Goal: Information Seeking & Learning: Learn about a topic

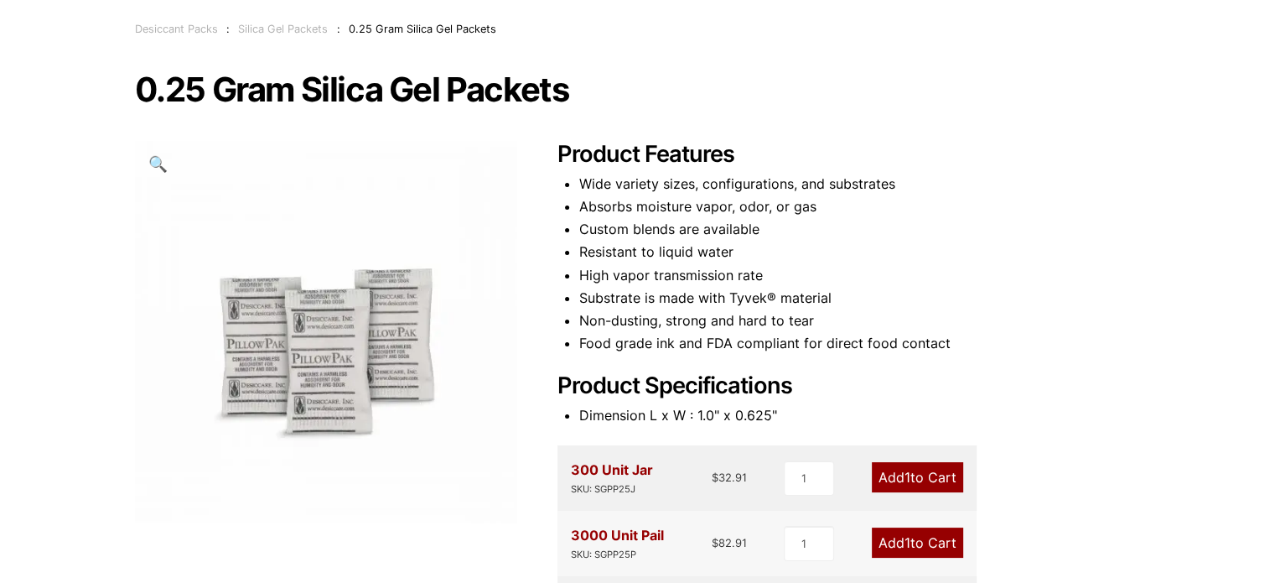
scroll to position [251, 0]
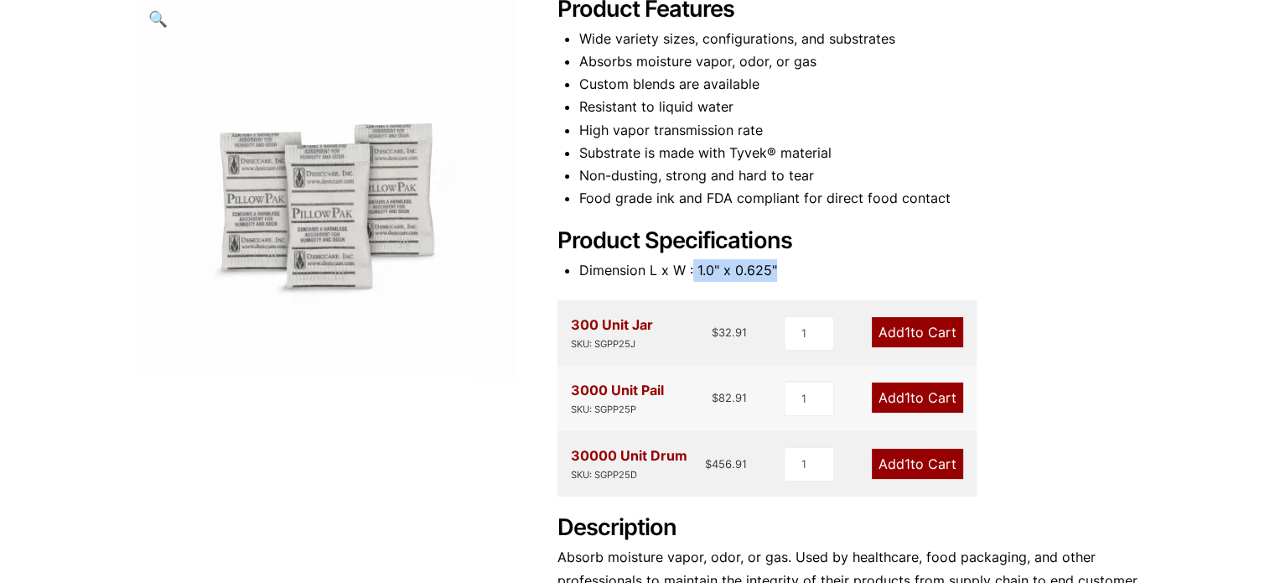
drag, startPoint x: 692, startPoint y: 271, endPoint x: 779, endPoint y: 266, distance: 87.3
click at [779, 266] on li "Dimension L x W : 1.0" x 0.625"" at bounding box center [860, 270] width 562 height 23
click at [883, 163] on li "Substrate is made with Tyvek® material" at bounding box center [860, 153] width 562 height 23
click at [945, 137] on li "High vapor transmission rate" at bounding box center [860, 130] width 562 height 23
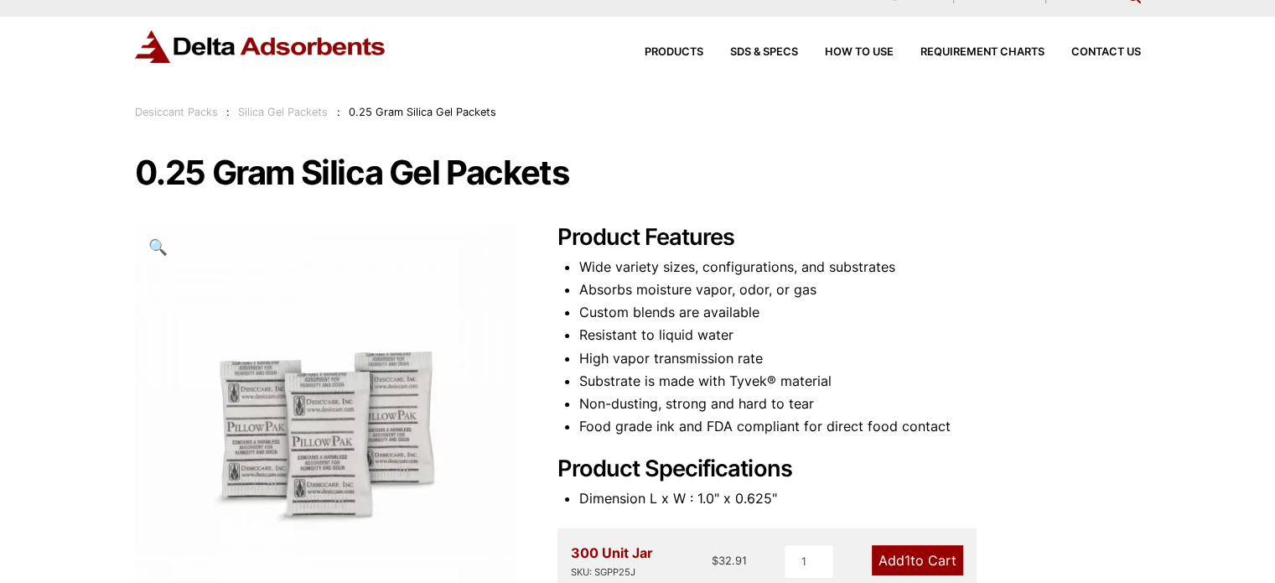
scroll to position [0, 0]
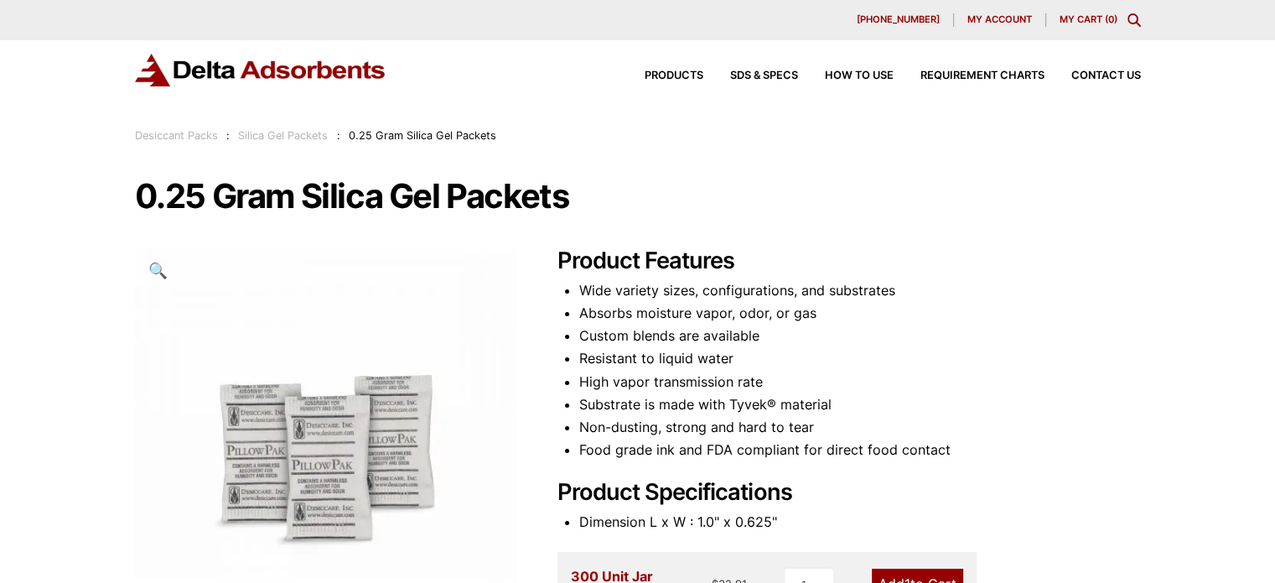
click at [896, 266] on h2 "Product Features" at bounding box center [848, 261] width 583 height 28
click at [831, 225] on div "0.25 Gram Silica Gel Packets 🔍 Product Features Wide variety sizes, configurati…" at bounding box center [638, 547] width 1006 height 737
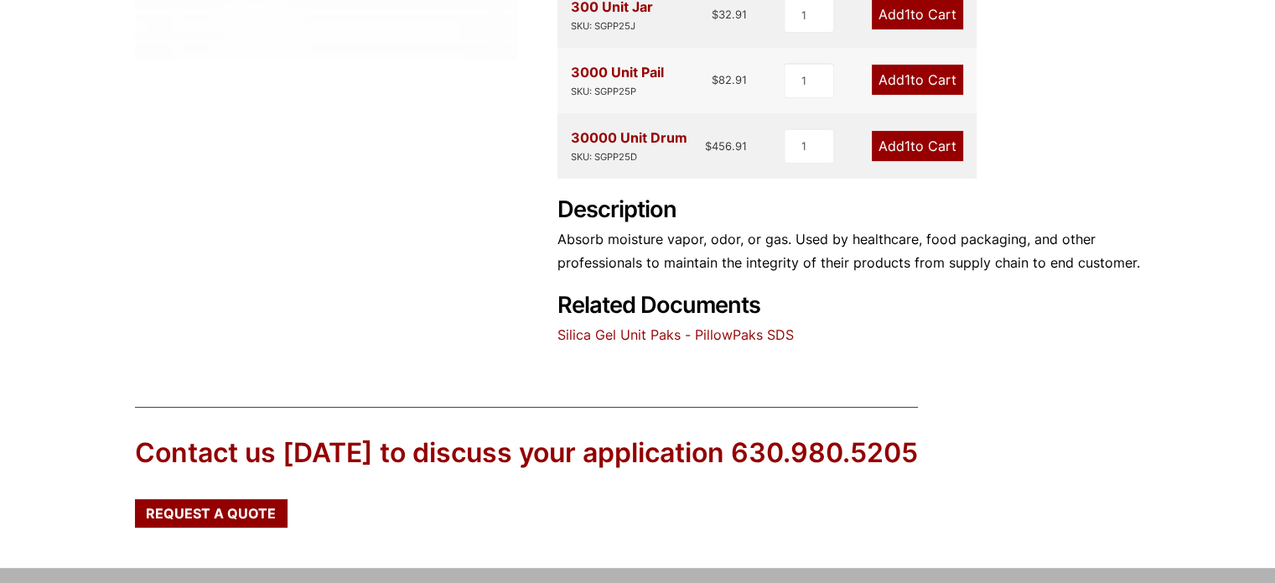
scroll to position [587, 0]
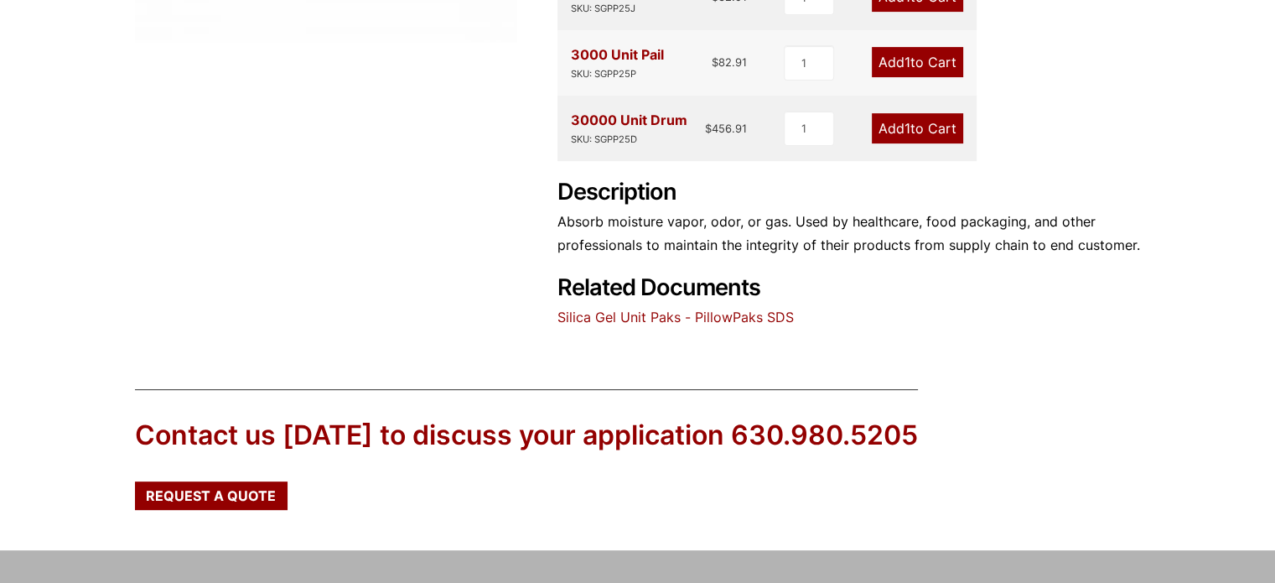
click at [750, 311] on link "Silica Gel Unit Paks - PillowPaks SDS" at bounding box center [675, 316] width 236 height 17
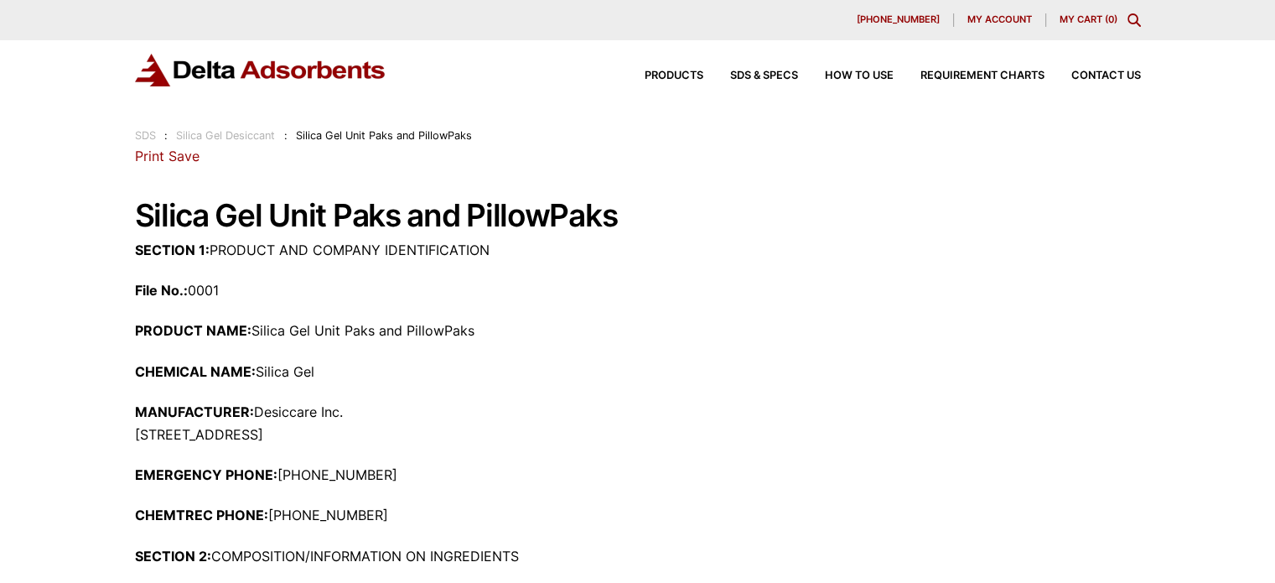
click at [252, 137] on link "Silica Gel Desiccant" at bounding box center [225, 135] width 99 height 13
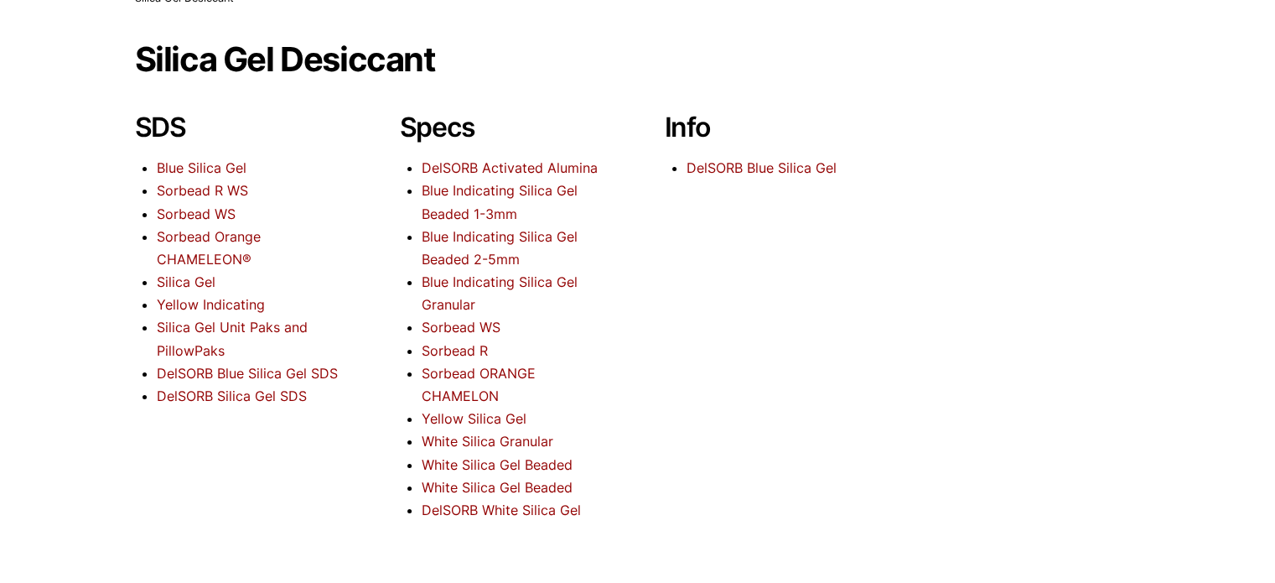
scroll to position [168, 0]
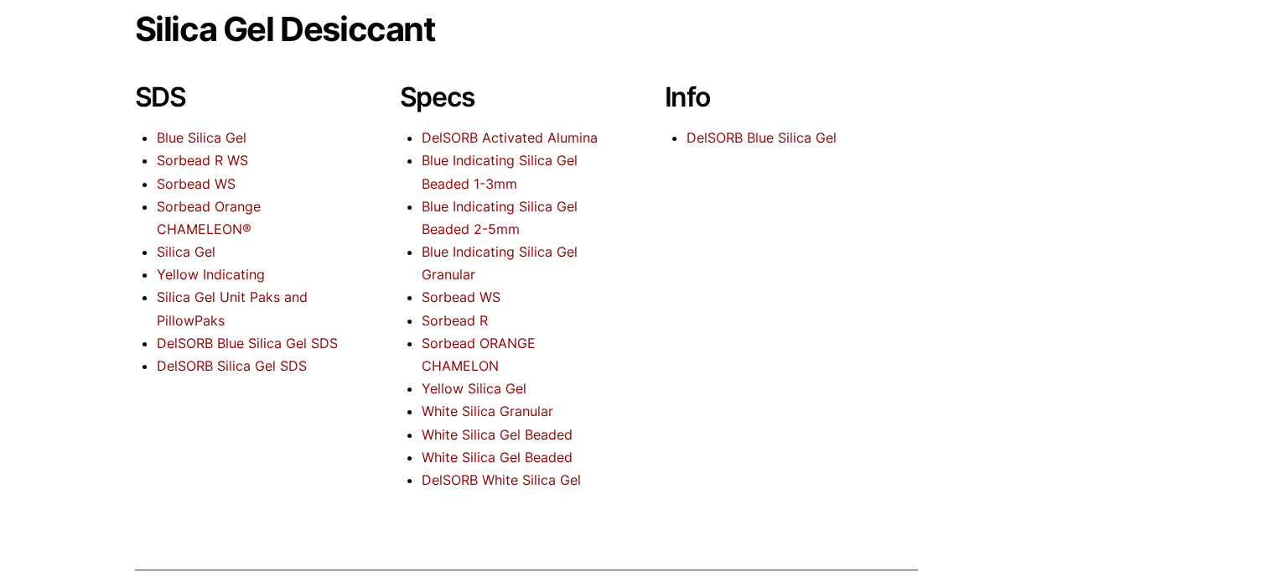
click at [194, 246] on link "Silica Gel" at bounding box center [186, 251] width 59 height 17
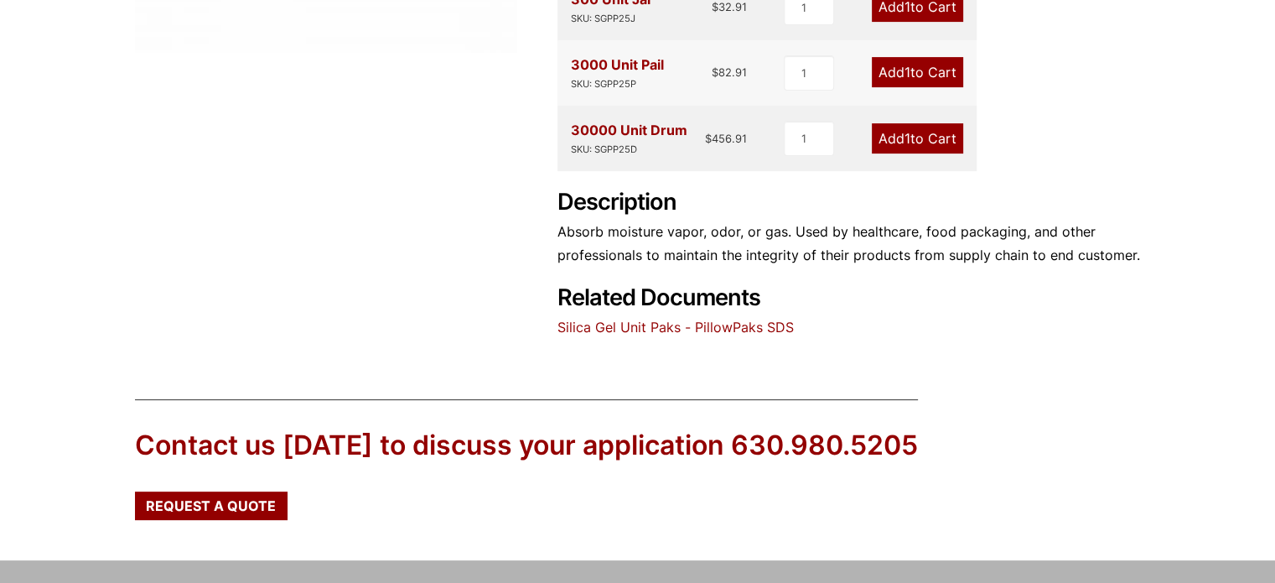
scroll to position [587, 0]
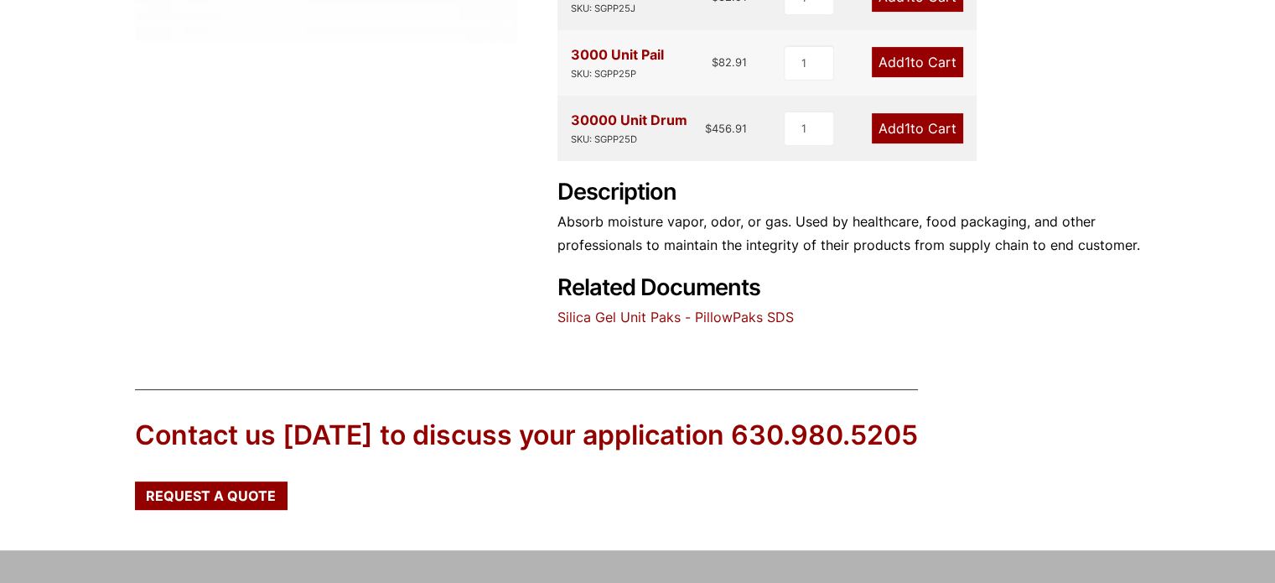
click at [709, 321] on link "Silica Gel Unit Paks - PillowPaks SDS" at bounding box center [675, 316] width 236 height 17
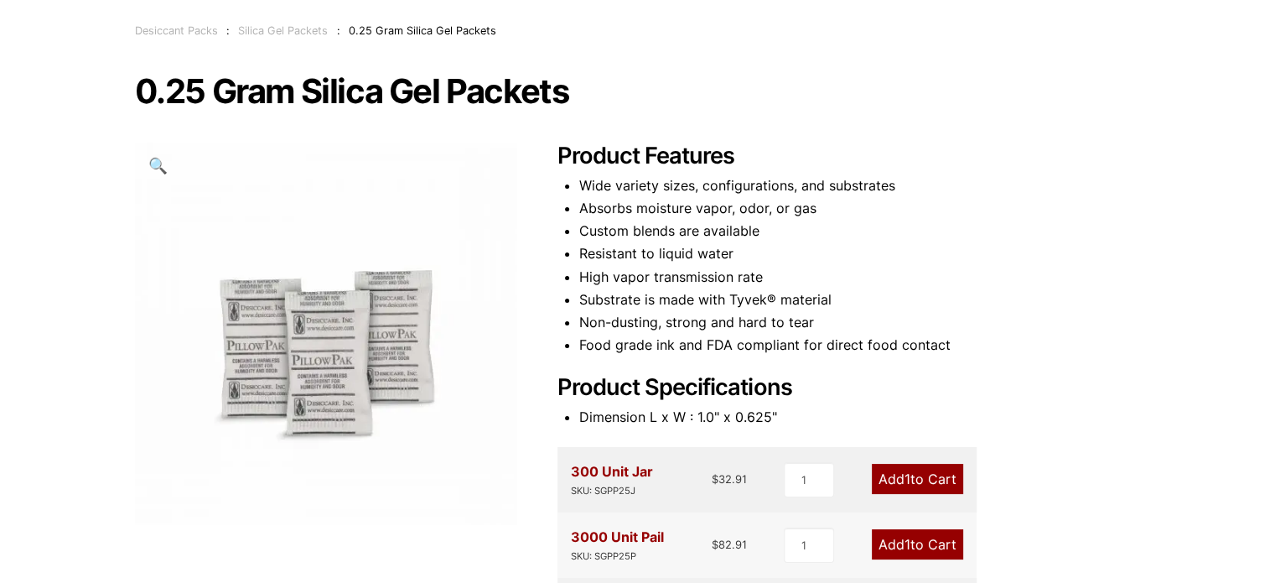
scroll to position [168, 0]
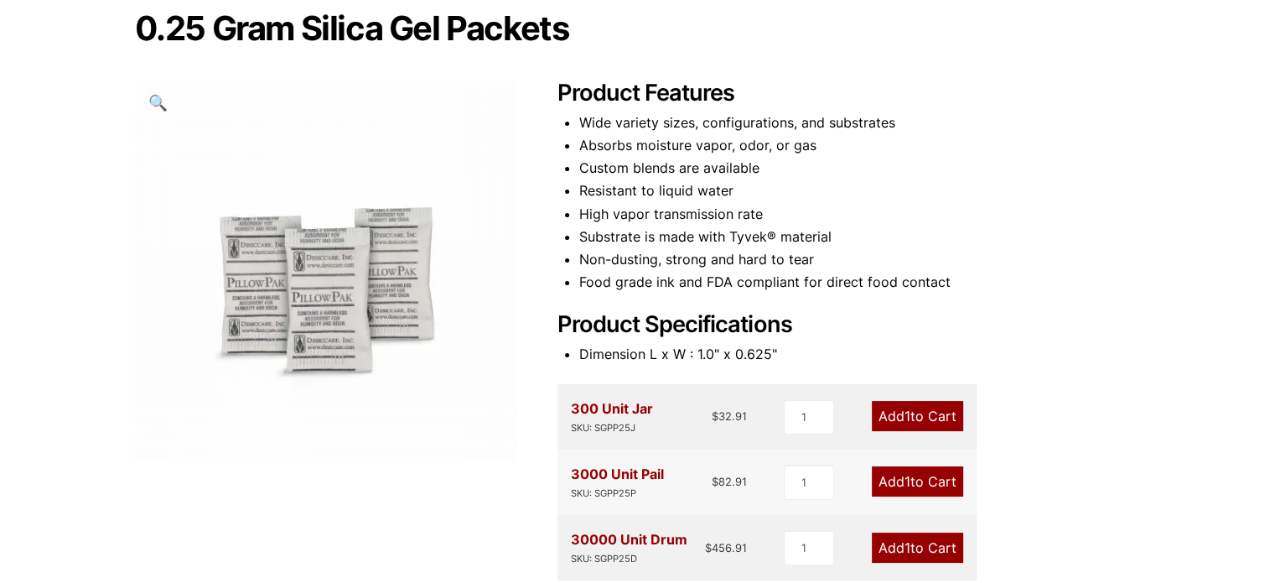
click at [942, 110] on div "Product Features Wide variety sizes, configurations, and substrates Absorbs moi…" at bounding box center [848, 414] width 583 height 668
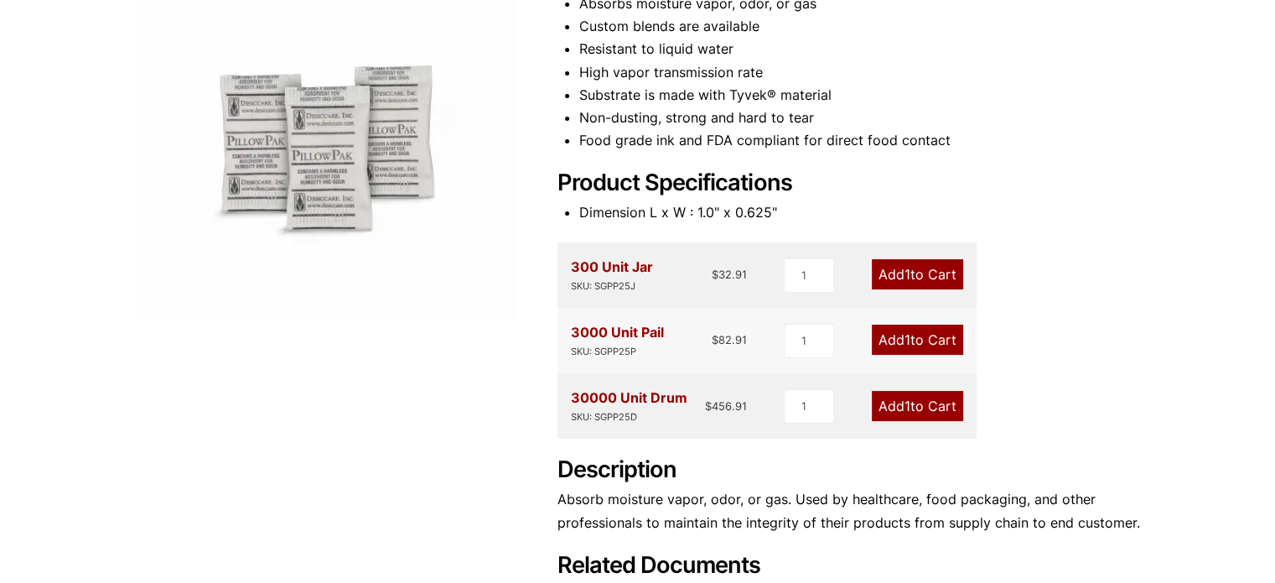
scroll to position [335, 0]
